Goal: Check status: Check status

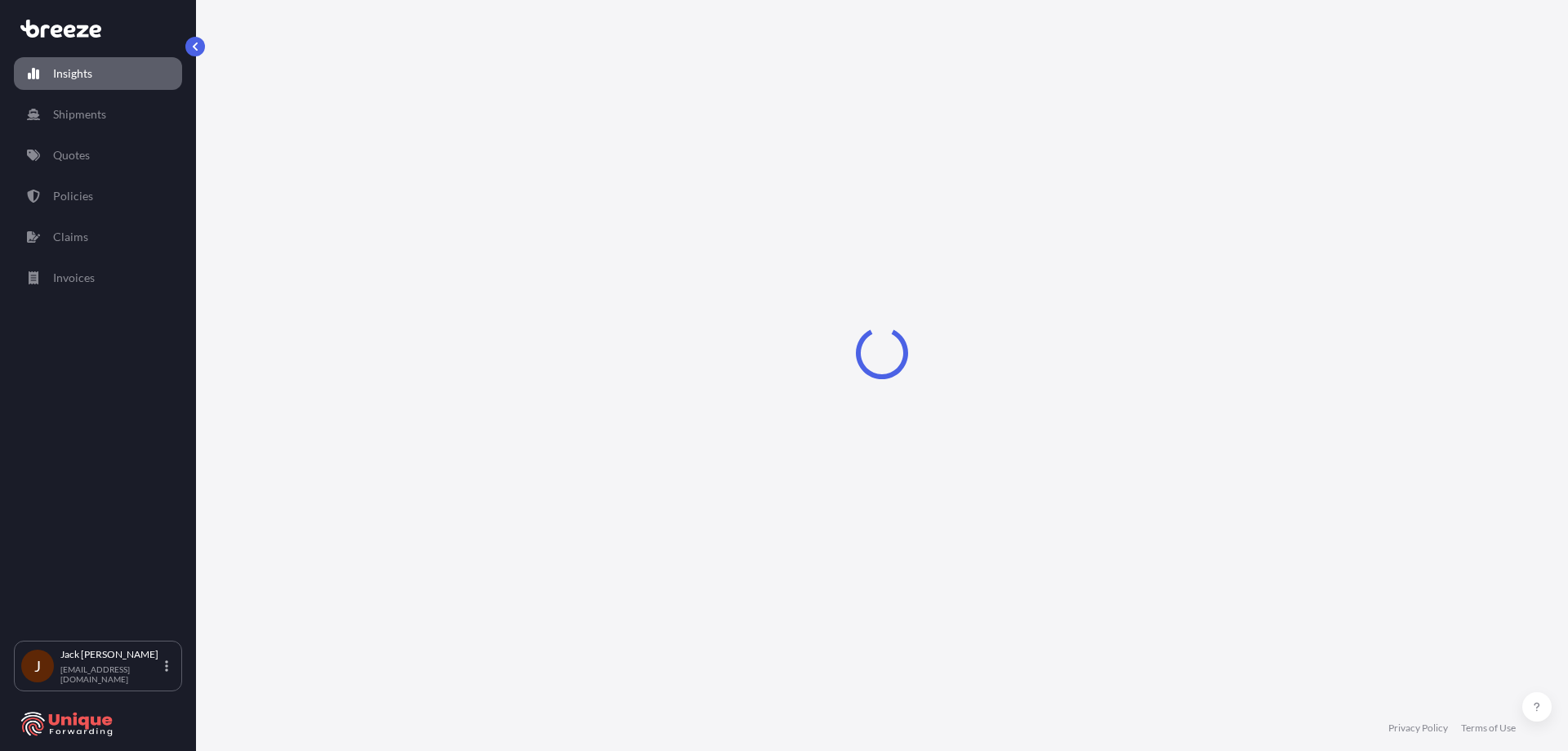
select select "2025"
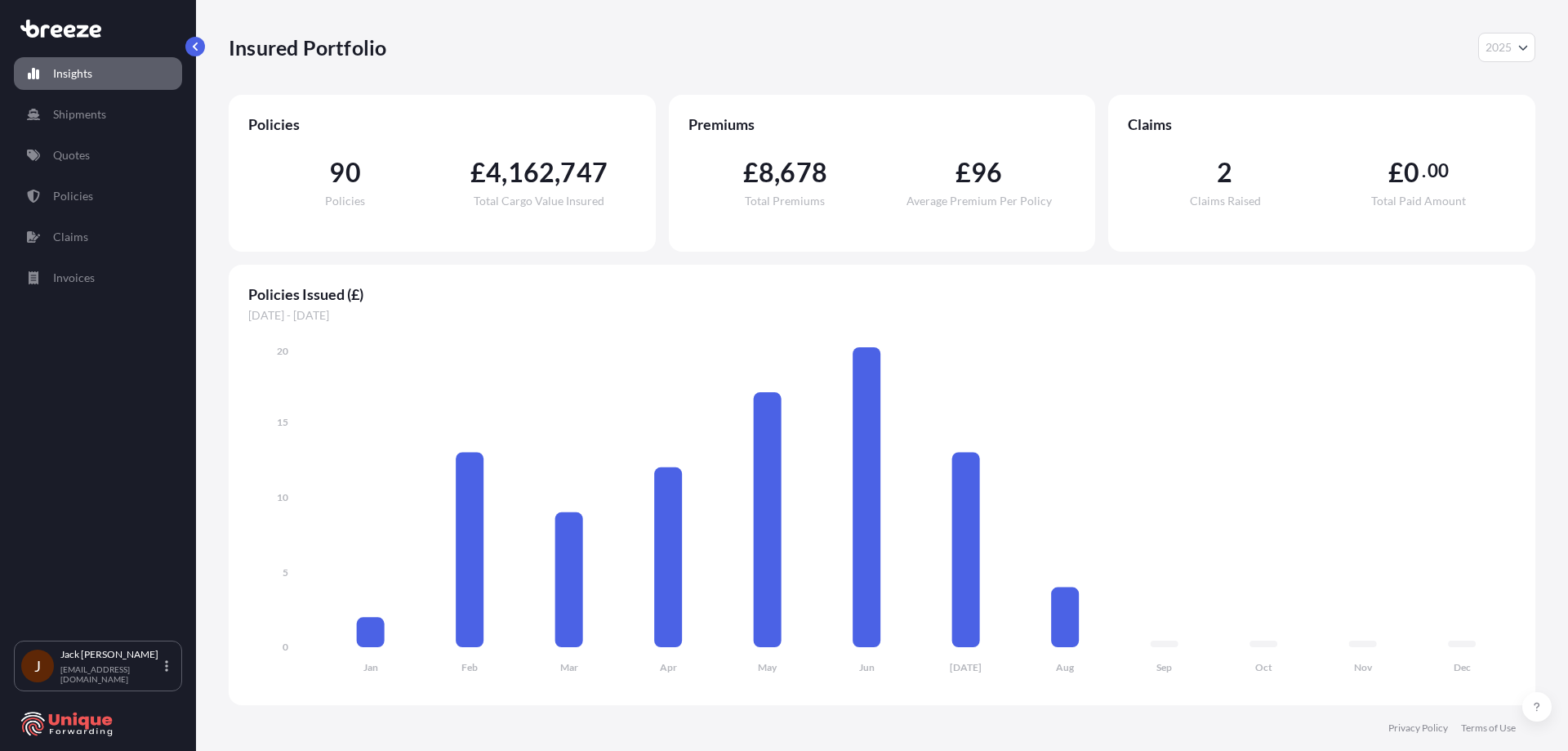
click at [127, 166] on link "Quotes" at bounding box center [98, 155] width 168 height 32
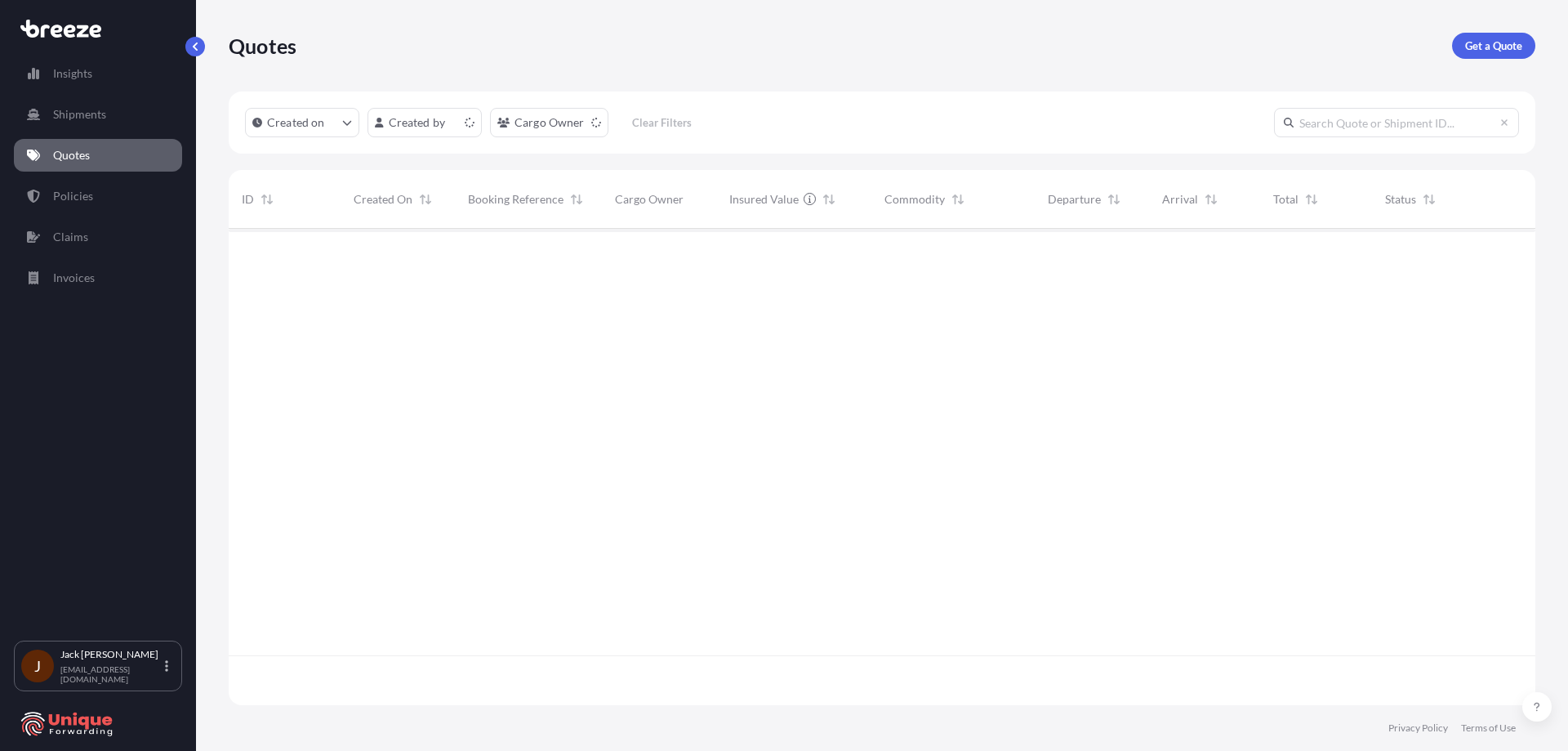
scroll to position [473, 1294]
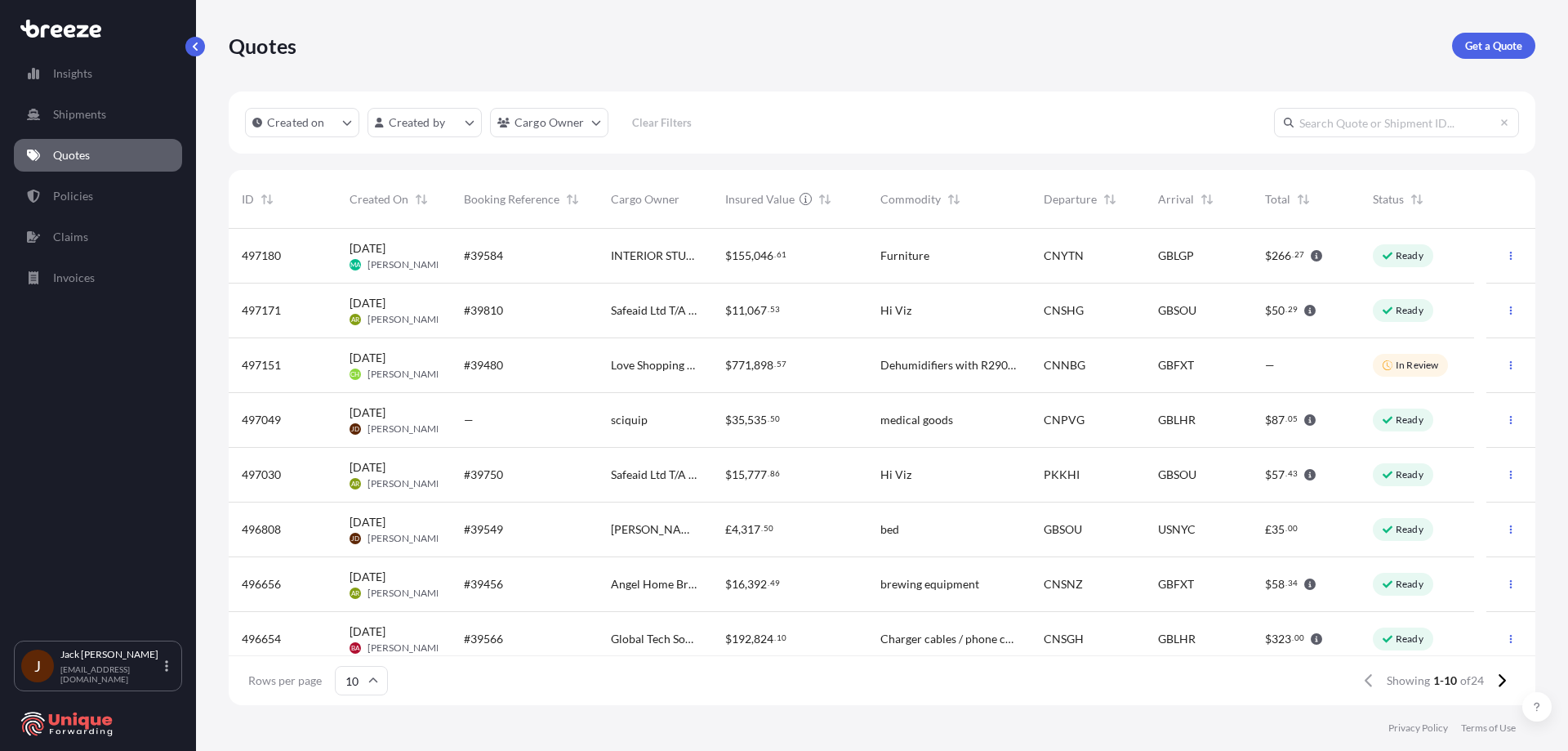
click at [426, 429] on div "[DATE] JD [PERSON_NAME]" at bounding box center [394, 420] width 89 height 31
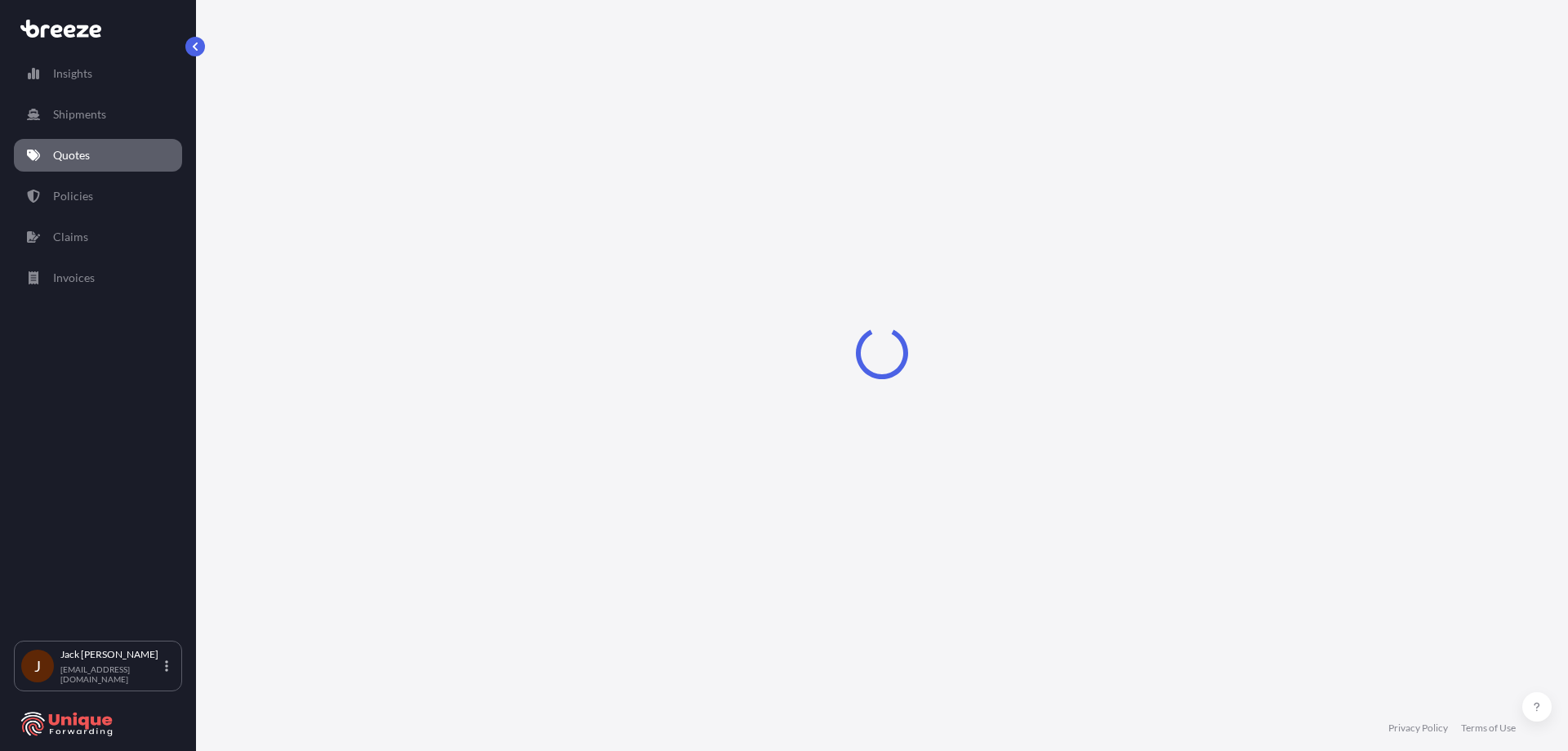
select select "Road"
select select "Air"
select select "Road"
select select "1"
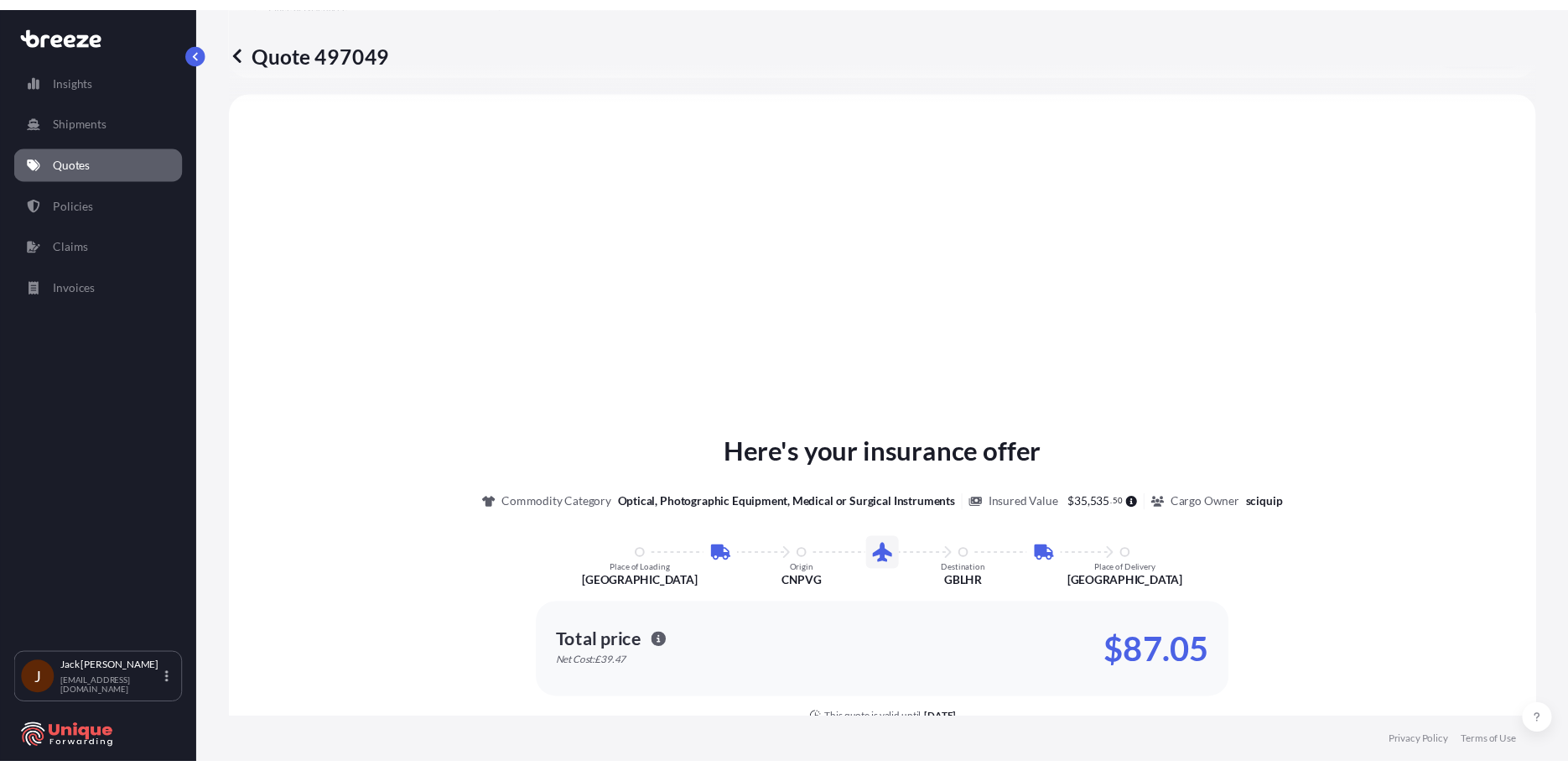
scroll to position [671, 0]
